Goal: Find specific page/section: Find specific page/section

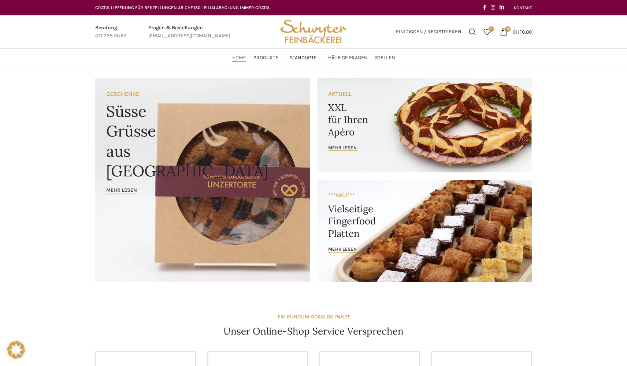
click at [257, 66] on div "Home Produkte PRODUKT KATEGORIEN Apéro & Häppchen Spezialitäten Gipfeli & Brötl…" at bounding box center [314, 58] width 444 height 18
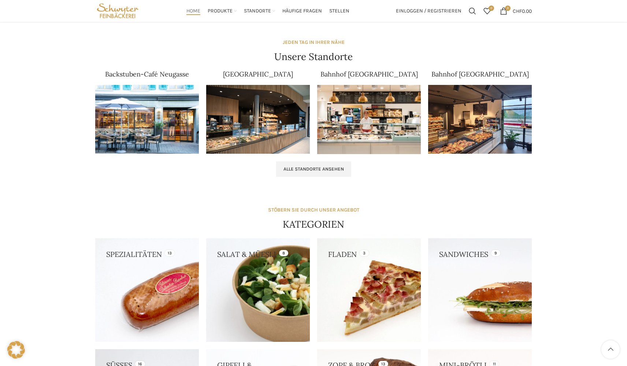
scroll to position [440, 0]
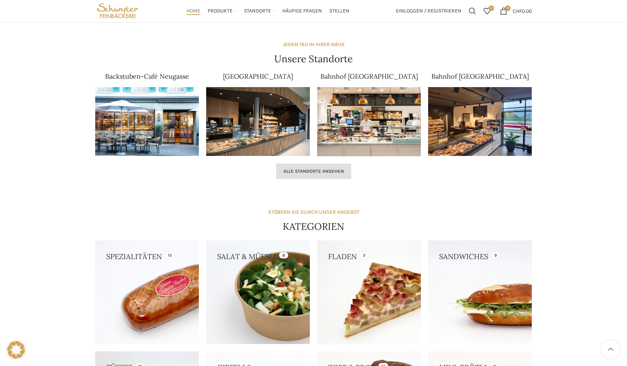
click at [304, 167] on link "Alle Standorte ansehen" at bounding box center [313, 171] width 75 height 15
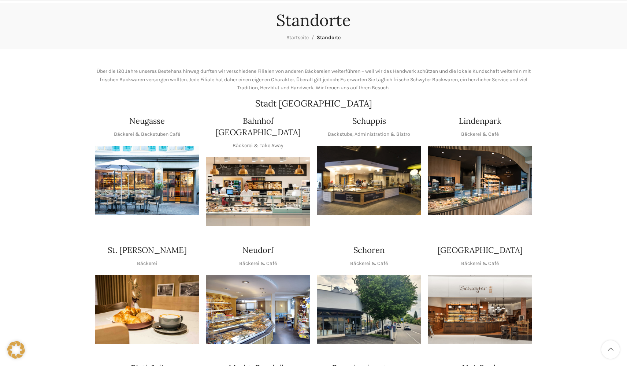
scroll to position [147, 0]
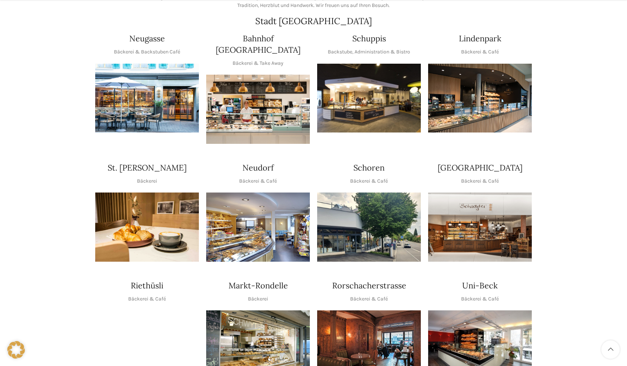
click at [360, 96] on img "1 / 1" at bounding box center [369, 98] width 104 height 69
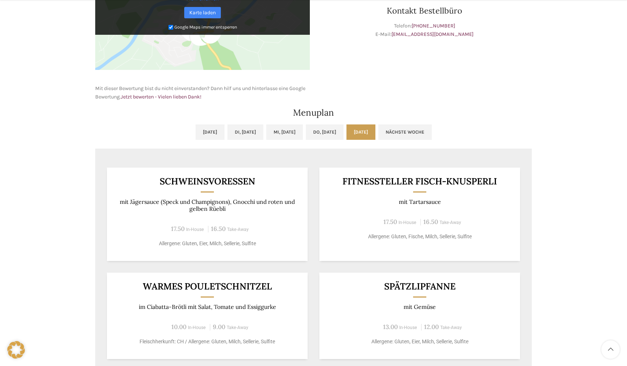
scroll to position [293, 0]
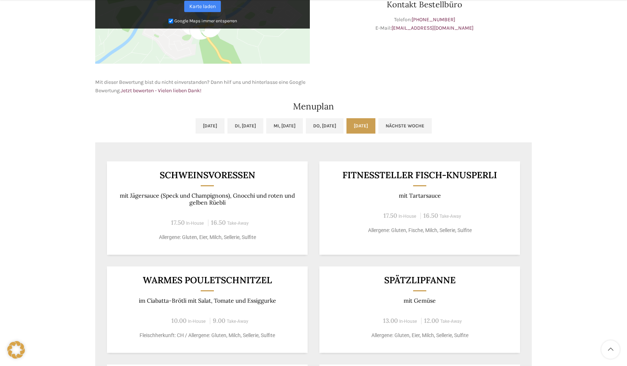
click at [185, 171] on h3 "Schweinsvoressen" at bounding box center [207, 175] width 183 height 9
copy div "Schweinsvoressen"
drag, startPoint x: 358, startPoint y: 7, endPoint x: 351, endPoint y: 0, distance: 9.9
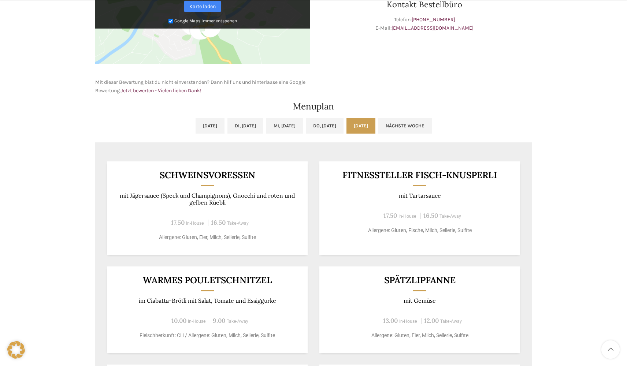
click at [357, 5] on h3 "Kontakt Bestellbüro" at bounding box center [424, 4] width 215 height 8
